Goal: Task Accomplishment & Management: Complete application form

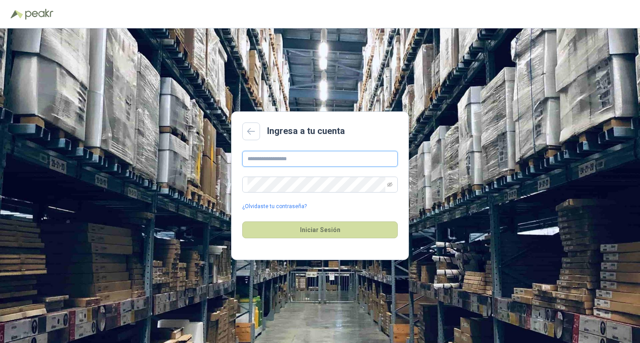
click at [316, 161] on input "text" at bounding box center [319, 159] width 155 height 16
type input "**********"
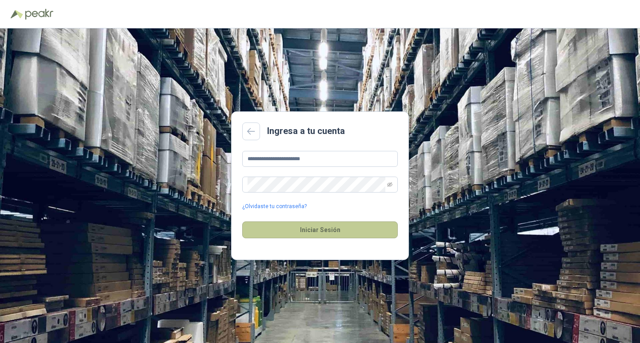
click at [291, 230] on button "Iniciar Sesión" at bounding box center [319, 230] width 155 height 17
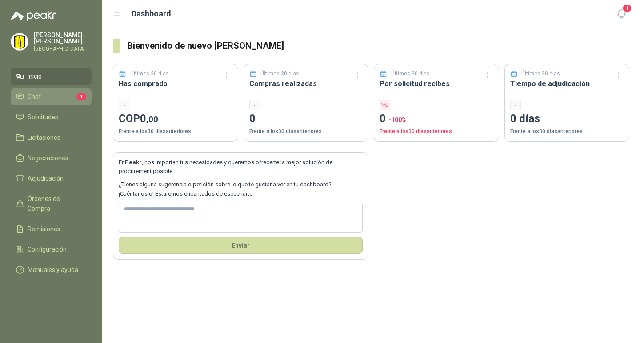
click at [38, 102] on span "Chat" at bounding box center [34, 97] width 13 height 10
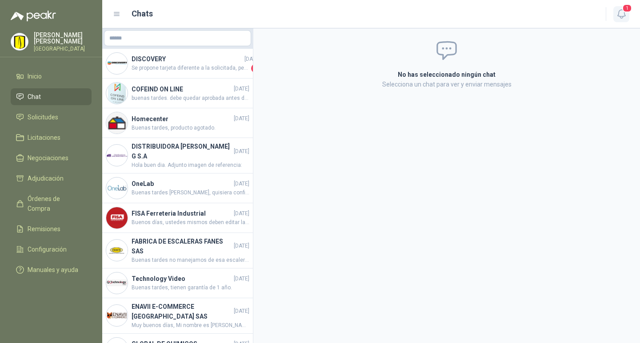
click at [619, 14] on icon "button" at bounding box center [621, 13] width 11 height 11
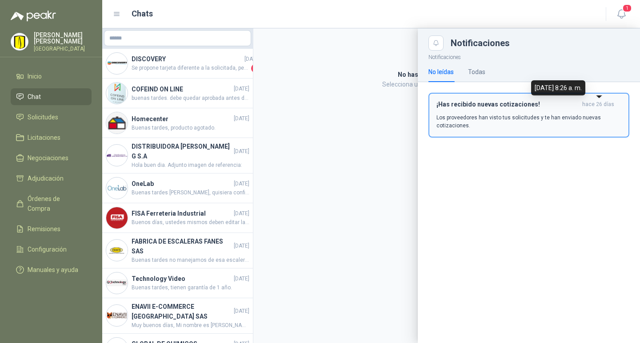
click at [589, 104] on span "hace 26 días" at bounding box center [598, 105] width 32 height 8
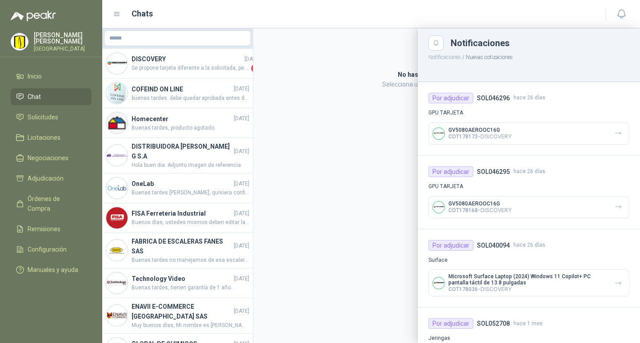
click at [356, 170] on div at bounding box center [371, 185] width 538 height 315
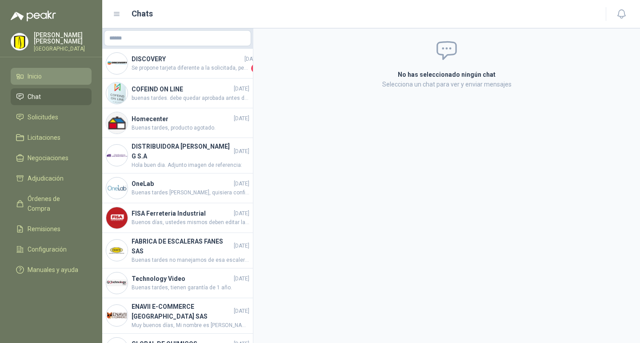
click at [35, 81] on span "Inicio" at bounding box center [35, 77] width 14 height 10
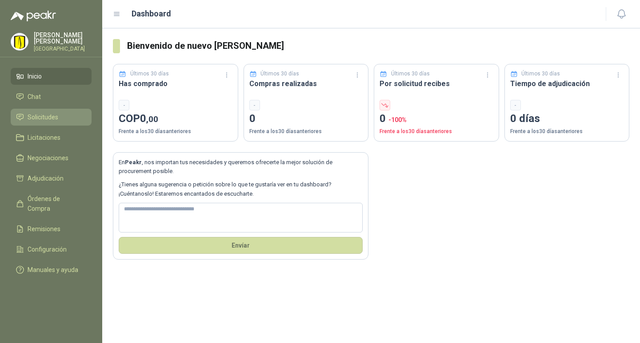
click at [47, 120] on span "Solicitudes" at bounding box center [43, 117] width 31 height 10
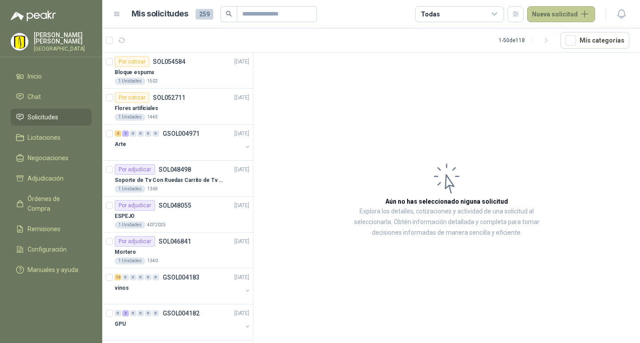
click at [572, 15] on button "Nueva solicitud" at bounding box center [561, 14] width 68 height 16
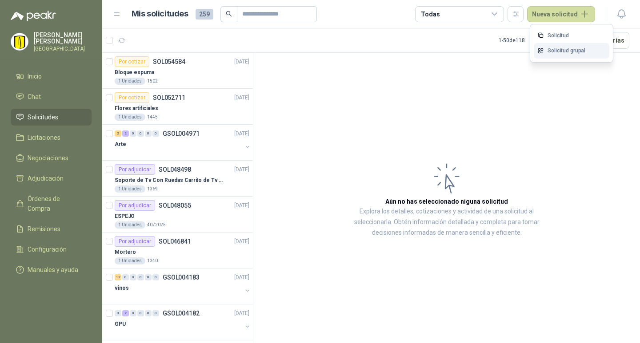
click at [566, 51] on link "Solicitud grupal" at bounding box center [572, 51] width 76 height 16
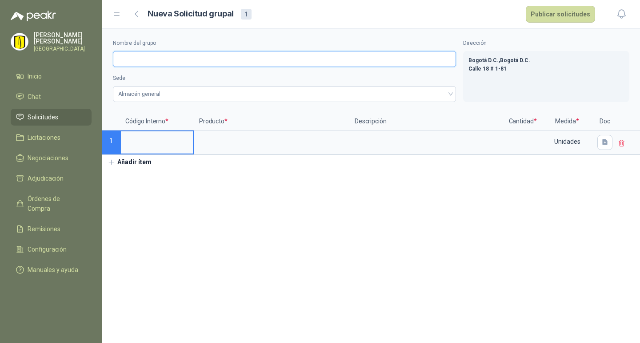
click at [129, 61] on input "Nombre del grupo" at bounding box center [284, 59] width 343 height 16
type input "**********"
click at [137, 142] on input at bounding box center [157, 139] width 72 height 17
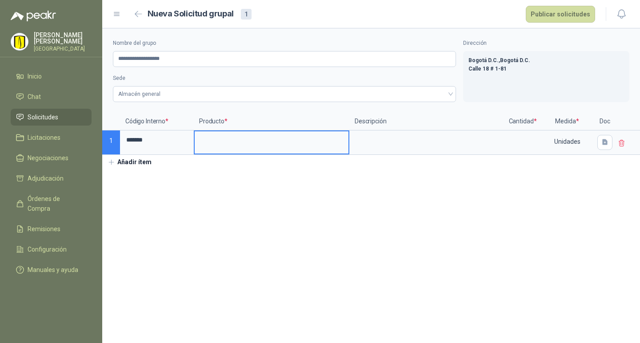
click at [211, 135] on input at bounding box center [272, 139] width 154 height 17
type input "**********"
click at [369, 147] on textarea at bounding box center [427, 141] width 154 height 20
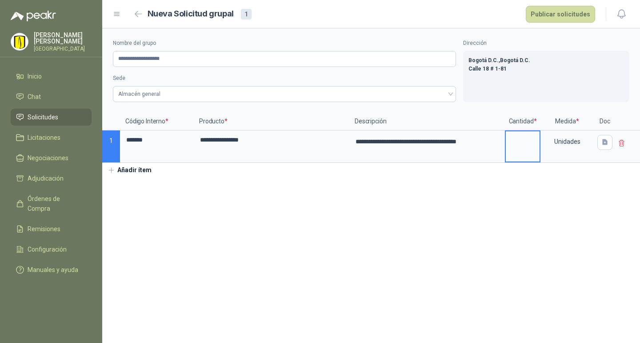
click at [522, 146] on input at bounding box center [523, 139] width 34 height 17
type input "*"
click at [601, 140] on icon "button" at bounding box center [605, 143] width 8 height 8
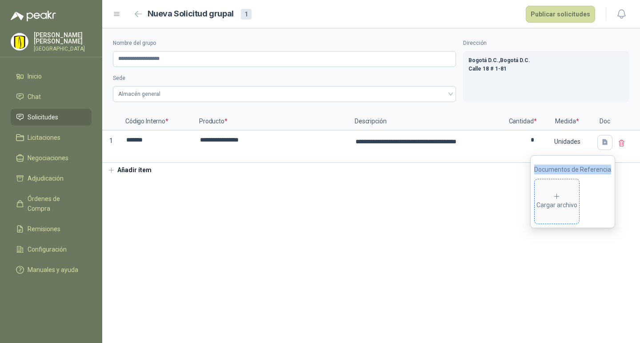
click at [560, 198] on icon at bounding box center [557, 197] width 8 height 8
click at [566, 200] on div "Cargar archivo" at bounding box center [556, 202] width 41 height 18
click at [559, 197] on icon at bounding box center [557, 197] width 8 height 8
drag, startPoint x: 442, startPoint y: 238, endPoint x: 276, endPoint y: 231, distance: 165.9
click at [439, 237] on section "**********" at bounding box center [371, 185] width 538 height 315
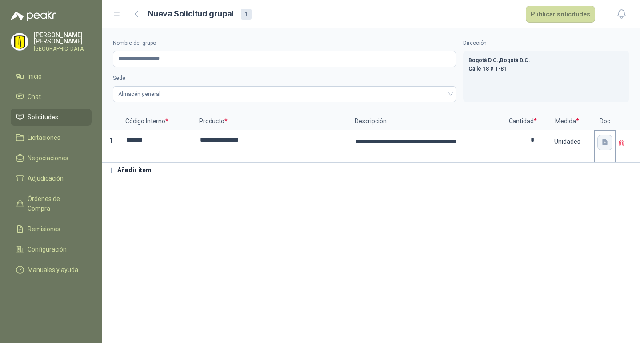
click at [606, 143] on icon "button" at bounding box center [604, 142] width 5 height 6
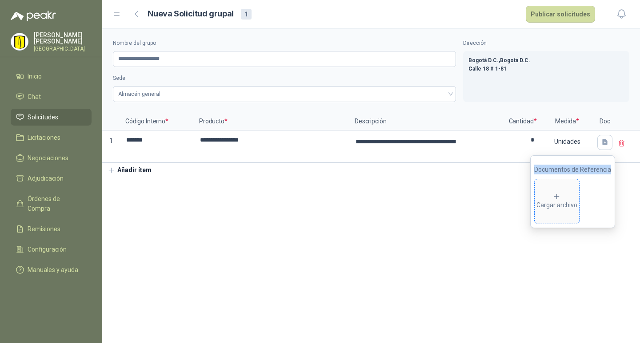
click at [555, 193] on icon at bounding box center [557, 197] width 8 height 8
click at [559, 199] on icon at bounding box center [557, 197] width 8 height 8
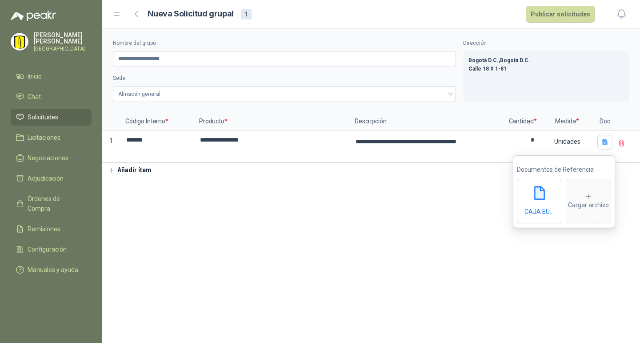
click at [547, 266] on section "**********" at bounding box center [371, 185] width 538 height 315
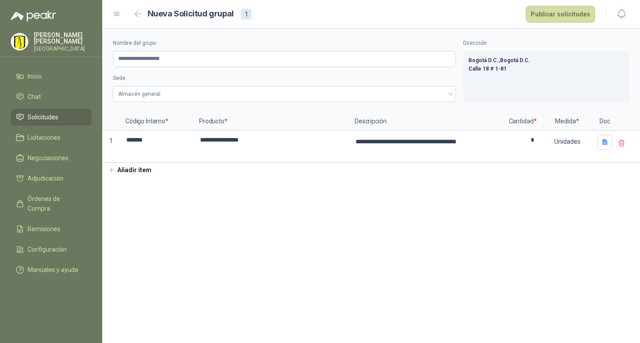
click at [116, 171] on button "Añadir ítem" at bounding box center [129, 170] width 55 height 15
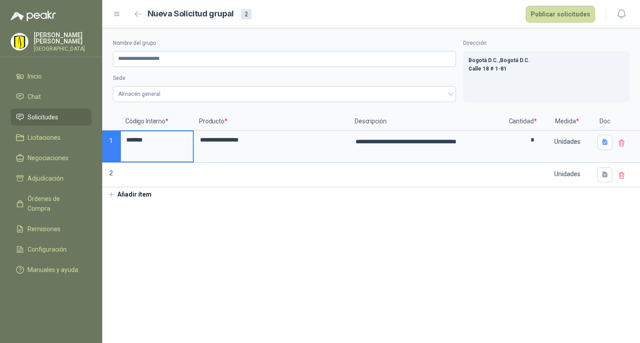
drag, startPoint x: 154, startPoint y: 144, endPoint x: 104, endPoint y: 148, distance: 49.9
click at [104, 148] on div "**********" at bounding box center [371, 150] width 538 height 75
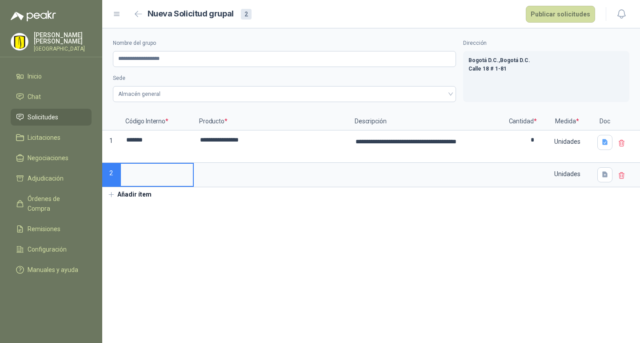
click at [152, 176] on input at bounding box center [157, 172] width 72 height 17
click at [251, 179] on input at bounding box center [272, 172] width 154 height 17
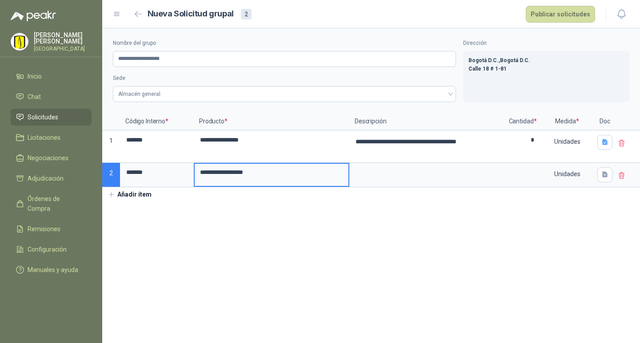
drag, startPoint x: 218, startPoint y: 169, endPoint x: 224, endPoint y: 168, distance: 6.8
click at [219, 169] on input "**********" at bounding box center [272, 172] width 154 height 17
type input "**********"
click at [383, 178] on textarea at bounding box center [427, 174] width 154 height 20
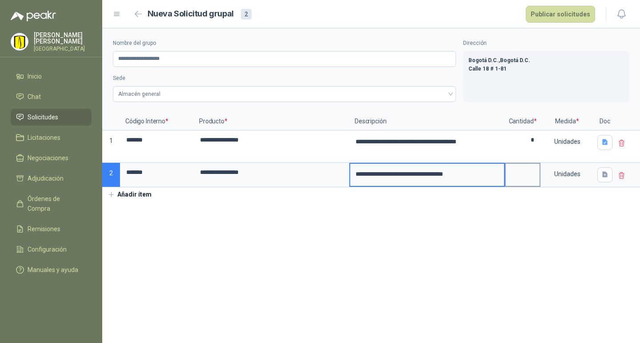
click at [527, 175] on input at bounding box center [523, 172] width 34 height 17
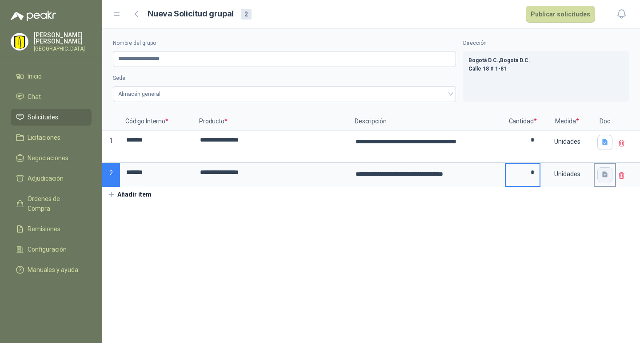
type input "*"
click at [602, 171] on button "button" at bounding box center [604, 174] width 15 height 15
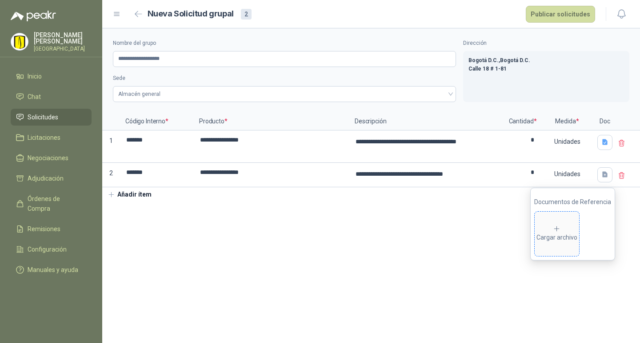
click at [555, 238] on div "Cargar archivo" at bounding box center [556, 234] width 41 height 18
click at [116, 192] on button "Añadir ítem" at bounding box center [129, 194] width 55 height 15
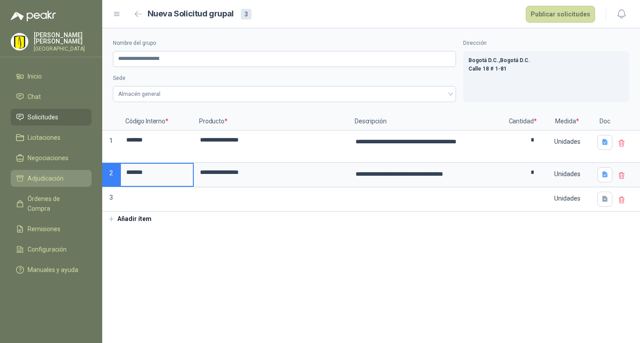
drag, startPoint x: 155, startPoint y: 174, endPoint x: 81, endPoint y: 183, distance: 74.7
click at [81, 183] on div "**********" at bounding box center [320, 171] width 640 height 343
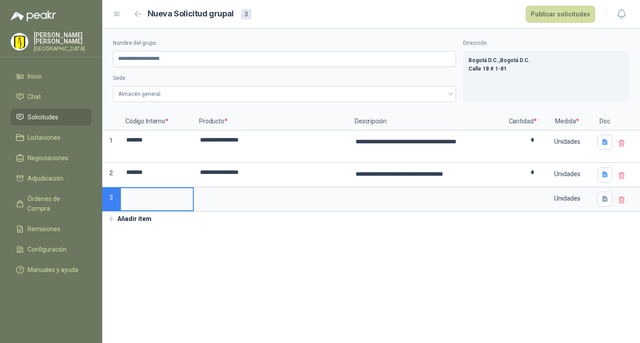
click at [153, 198] on input at bounding box center [157, 196] width 72 height 17
click at [235, 200] on input at bounding box center [272, 196] width 154 height 17
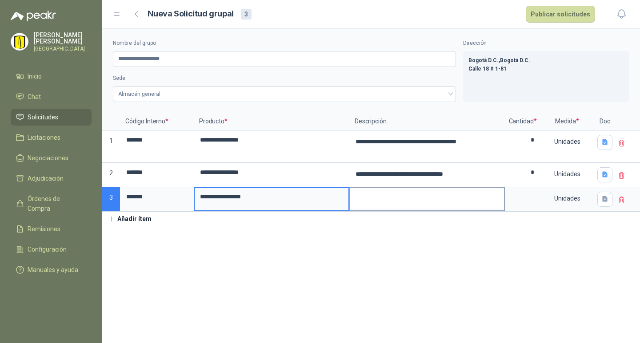
type input "**********"
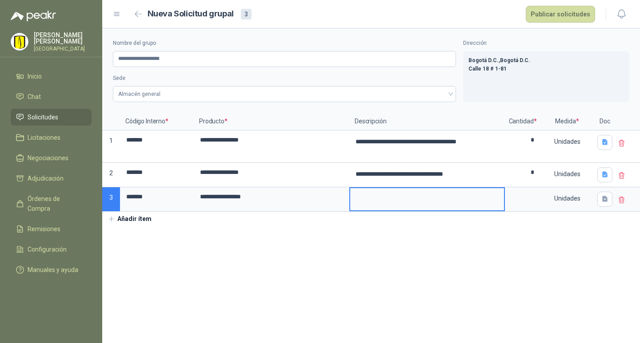
click at [393, 201] on textarea at bounding box center [427, 198] width 154 height 20
click at [536, 203] on input at bounding box center [523, 196] width 34 height 17
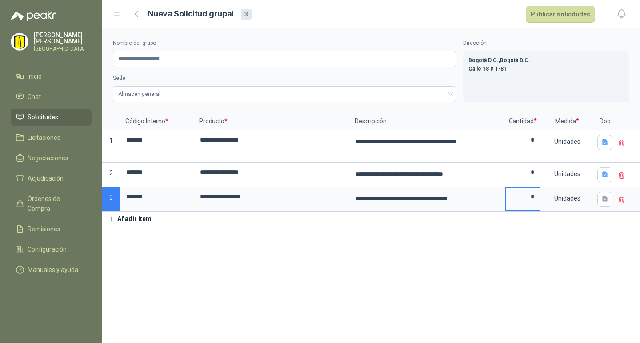
type input "*"
click at [603, 199] on icon "button" at bounding box center [604, 199] width 5 height 6
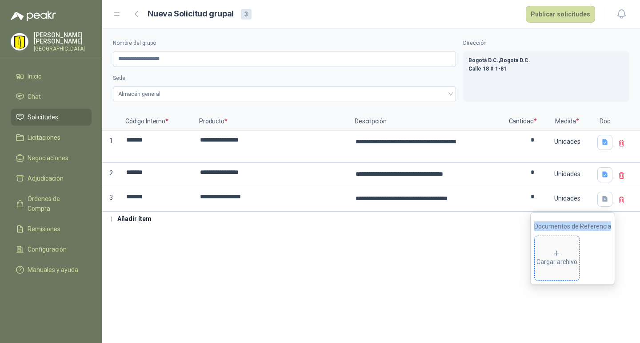
click at [551, 250] on div "Cargar archivo" at bounding box center [556, 259] width 41 height 18
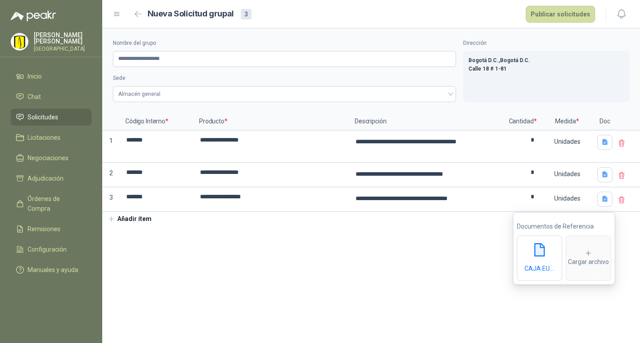
click at [397, 267] on section "**********" at bounding box center [371, 185] width 538 height 315
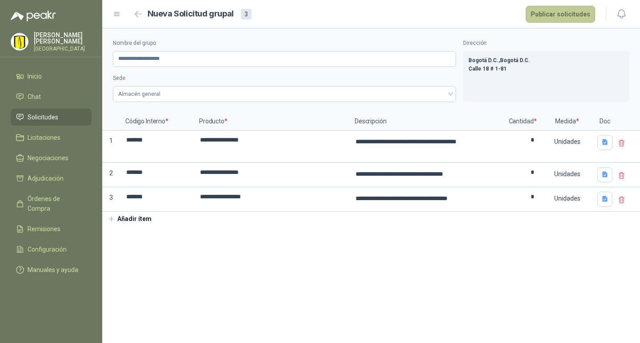
click at [560, 19] on button "Publicar solicitudes" at bounding box center [560, 14] width 69 height 17
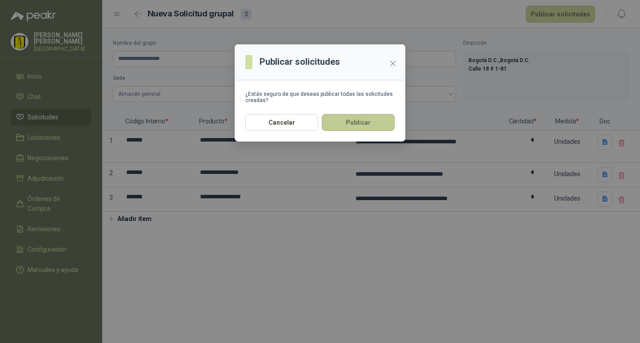
click at [372, 126] on button "Publicar" at bounding box center [358, 122] width 73 height 17
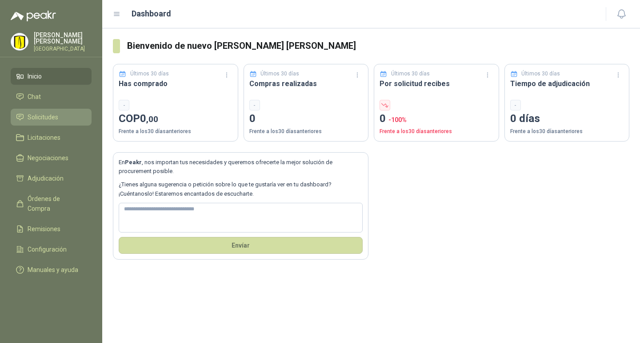
click at [50, 121] on span "Solicitudes" at bounding box center [43, 117] width 31 height 10
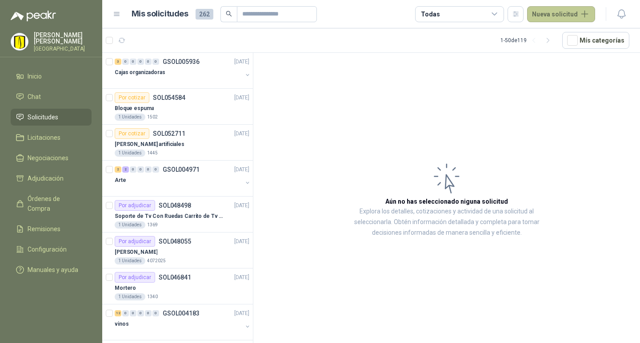
click at [554, 16] on button "Nueva solicitud" at bounding box center [561, 14] width 68 height 16
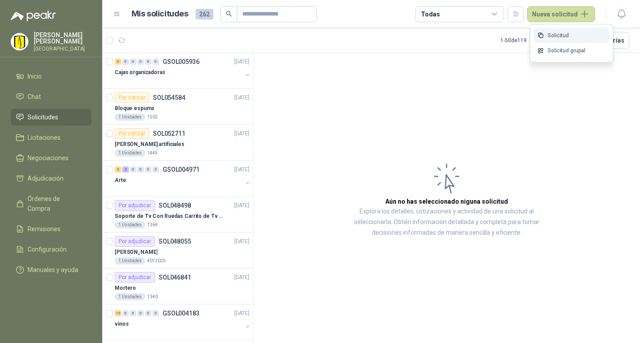
click at [569, 32] on link "Solicitud" at bounding box center [572, 36] width 76 height 16
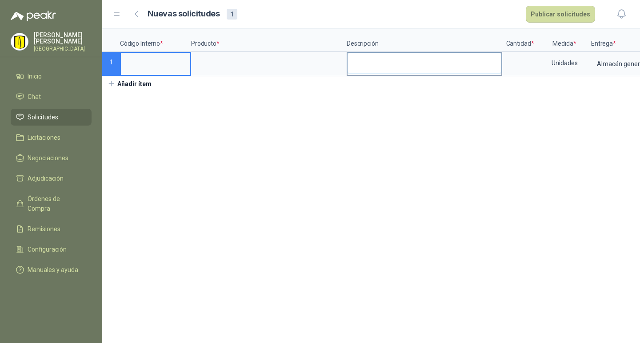
click at [386, 62] on textarea at bounding box center [424, 63] width 154 height 20
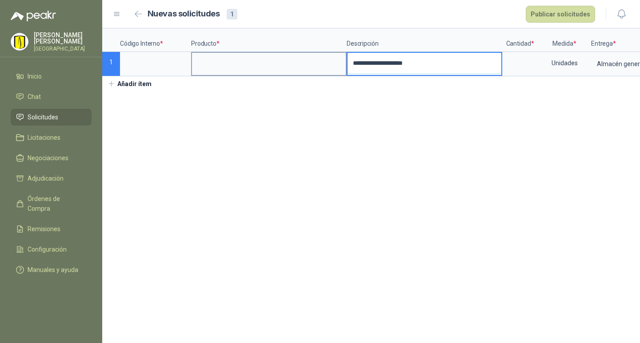
drag, startPoint x: 421, startPoint y: 60, endPoint x: 298, endPoint y: 68, distance: 123.3
click at [292, 72] on div "**********" at bounding box center [371, 52] width 538 height 48
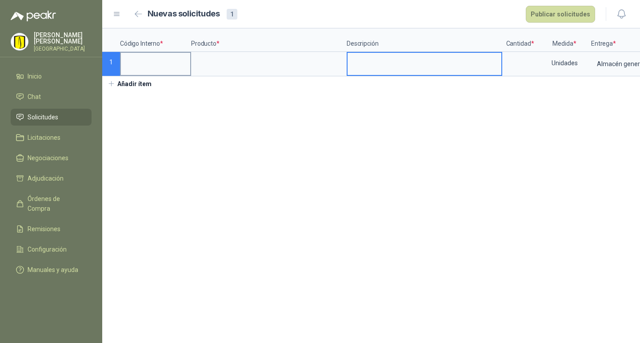
click at [135, 64] on input at bounding box center [155, 61] width 69 height 17
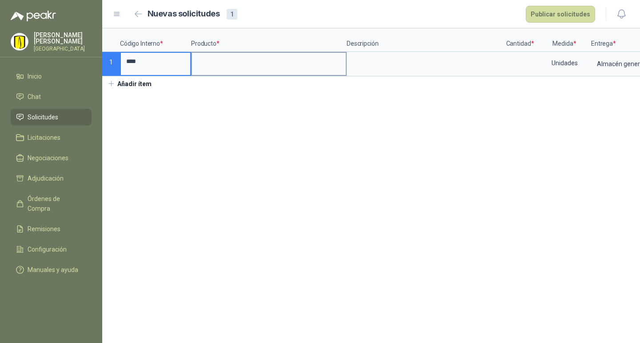
type input "****"
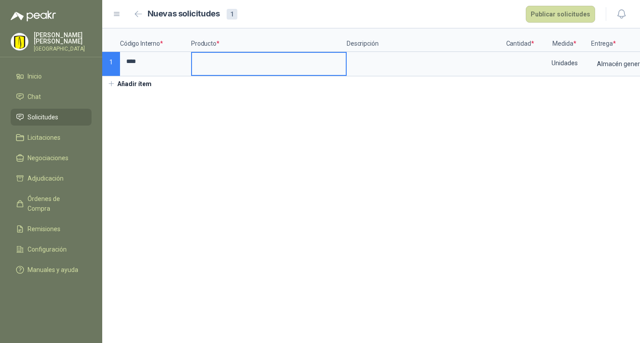
click at [224, 62] on input at bounding box center [269, 61] width 154 height 17
type input "*********"
click at [413, 66] on textarea at bounding box center [424, 63] width 154 height 20
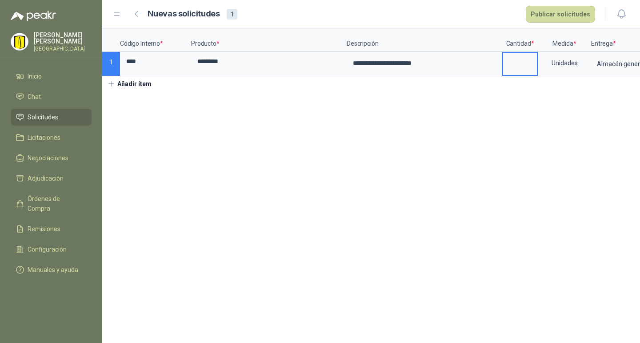
click at [520, 59] on input at bounding box center [520, 61] width 34 height 17
type input "*"
click at [560, 14] on button "Publicar solicitudes" at bounding box center [560, 14] width 69 height 17
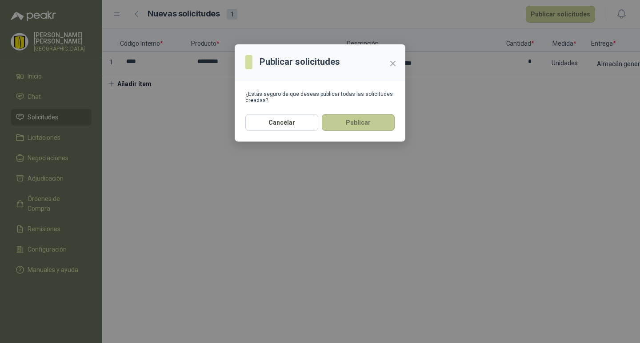
click at [355, 122] on button "Publicar" at bounding box center [358, 122] width 73 height 17
